Goal: Task Accomplishment & Management: Use online tool/utility

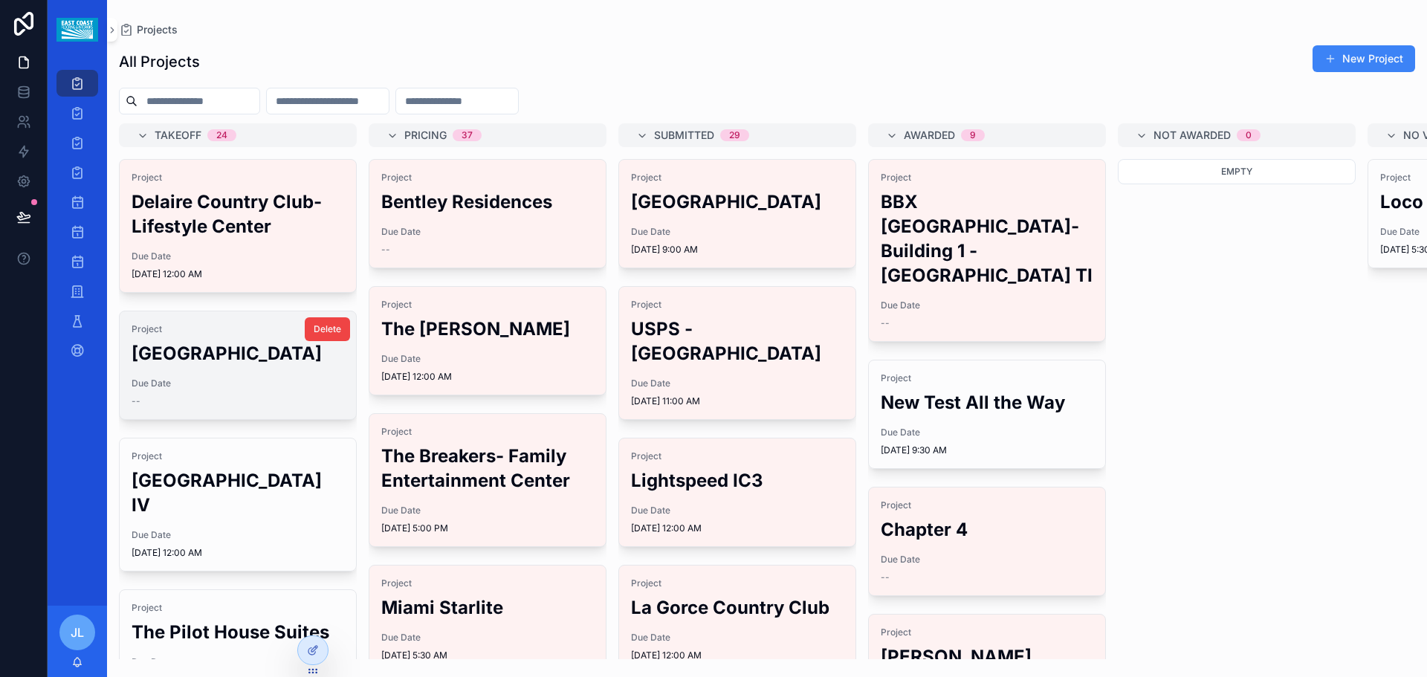
click at [219, 366] on h2 "[GEOGRAPHIC_DATA]" at bounding box center [238, 353] width 213 height 25
